Goal: Information Seeking & Learning: Check status

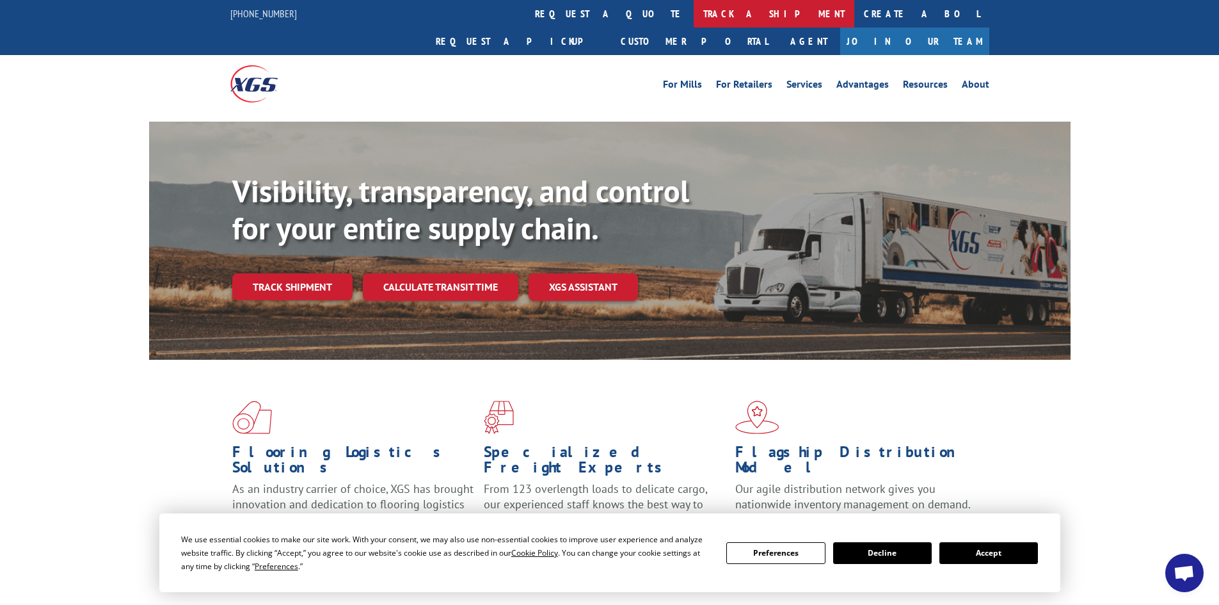
click at [694, 12] on link "track a shipment" at bounding box center [774, 14] width 161 height 28
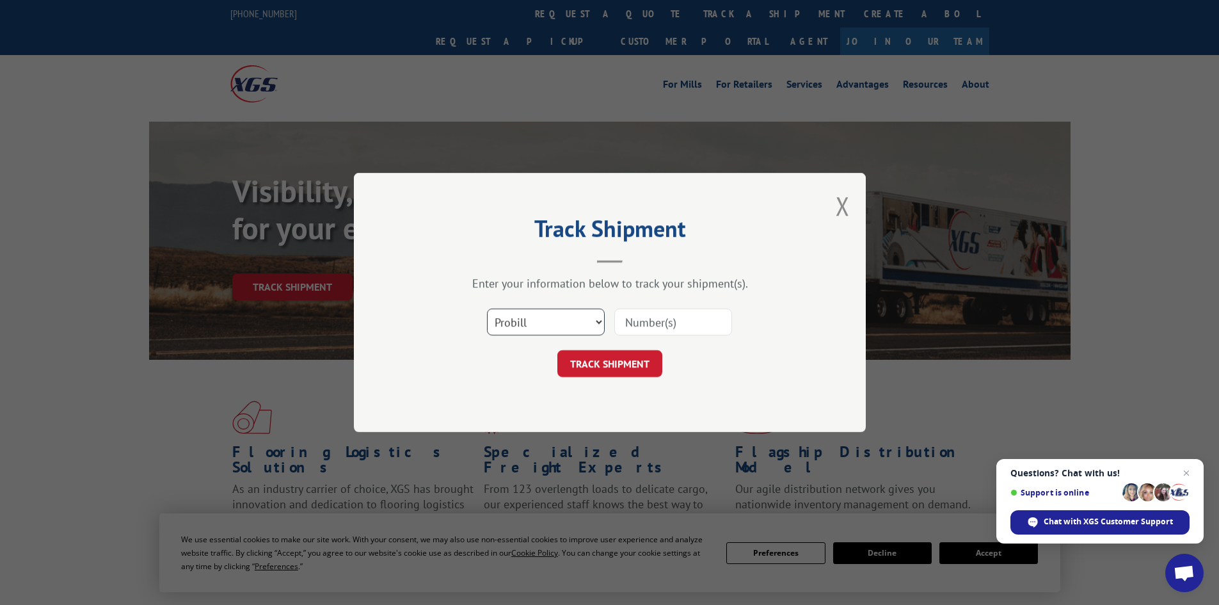
click at [543, 330] on select "Select category... Probill BOL PO" at bounding box center [546, 321] width 118 height 27
select select "po"
click at [487, 308] on select "Select category... Probill BOL PO" at bounding box center [546, 321] width 118 height 27
click at [652, 323] on input at bounding box center [673, 321] width 118 height 27
paste input "32502106"
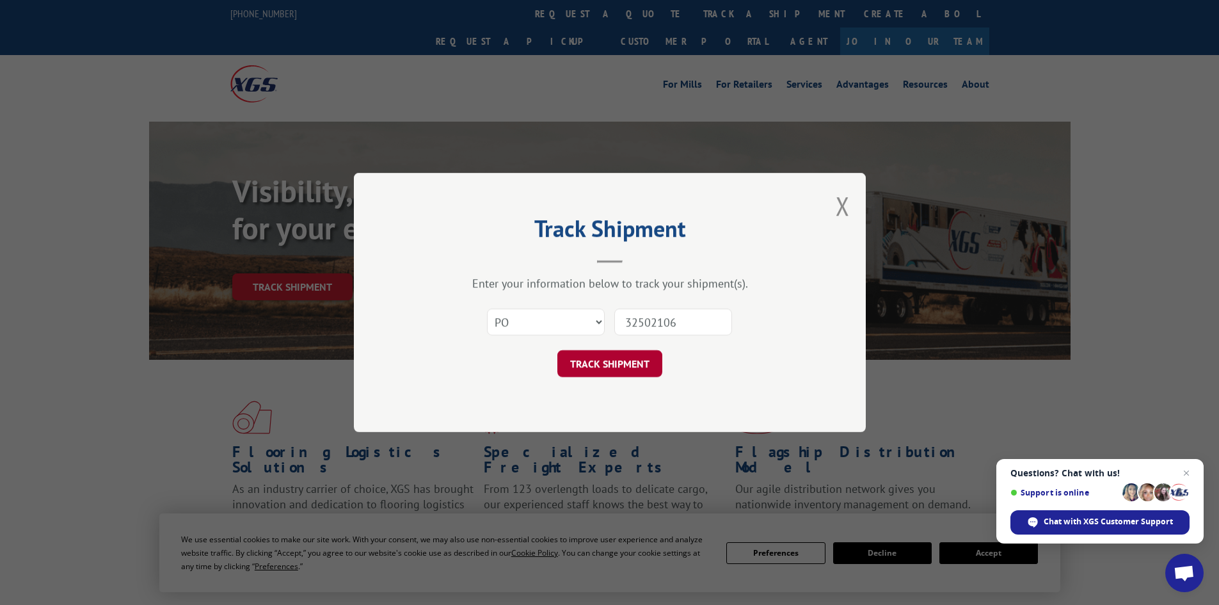
type input "32502106"
click at [611, 369] on button "TRACK SHIPMENT" at bounding box center [609, 363] width 105 height 27
